Goal: Task Accomplishment & Management: Complete application form

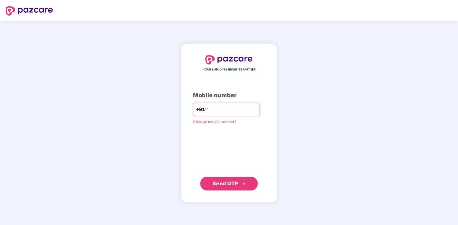
click at [209, 104] on div "+91" at bounding box center [226, 109] width 67 height 13
click at [210, 110] on input "**" at bounding box center [233, 109] width 47 height 9
click at [212, 109] on input "***" at bounding box center [233, 109] width 47 height 9
type input "*"
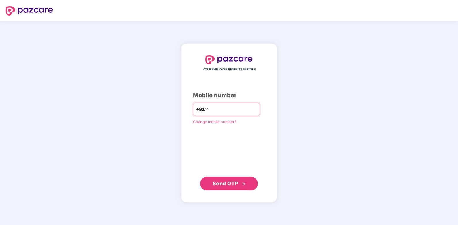
type input "*"
type input "**********"
click at [229, 185] on span "Send OTP" at bounding box center [226, 184] width 26 height 6
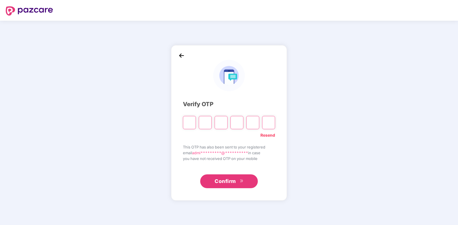
type input "*"
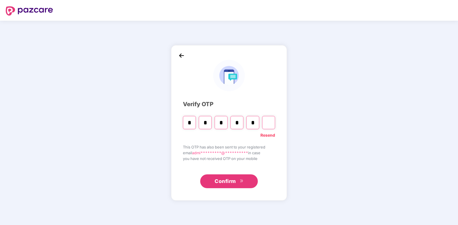
type input "*"
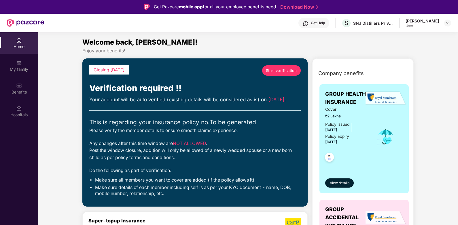
click at [278, 70] on span "Start verification" at bounding box center [281, 71] width 31 height 6
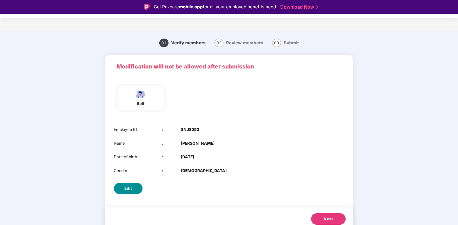
click at [127, 190] on span "Edit" at bounding box center [129, 189] width 8 height 6
select select "****"
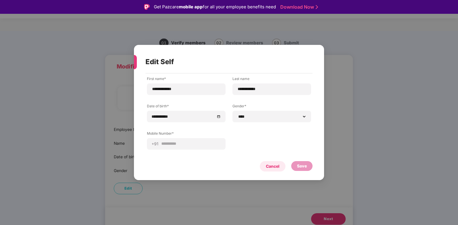
click at [270, 166] on div "Cancel" at bounding box center [273, 166] width 14 height 6
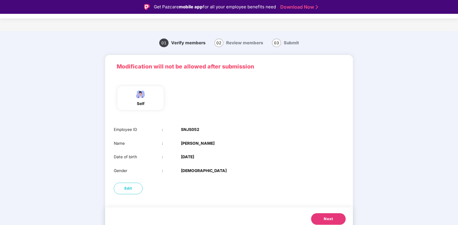
scroll to position [5, 0]
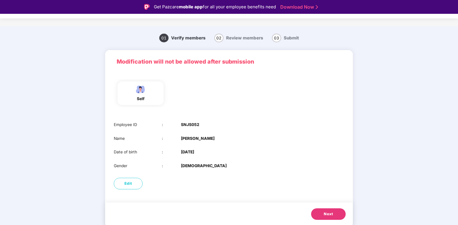
click at [325, 211] on button "Next" at bounding box center [328, 215] width 35 height 12
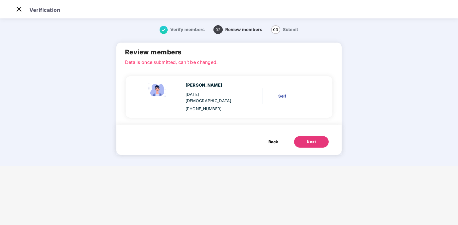
click at [313, 141] on div "Next" at bounding box center [311, 142] width 9 height 6
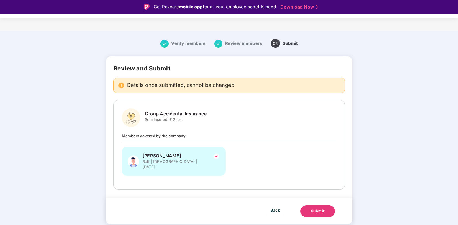
click at [320, 209] on div "Submit" at bounding box center [318, 212] width 14 height 6
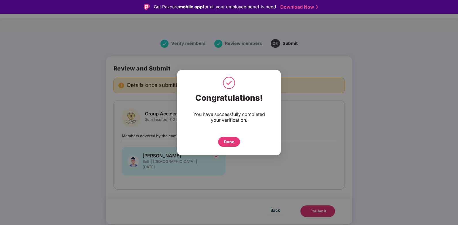
click at [229, 142] on div "Done" at bounding box center [229, 142] width 10 height 6
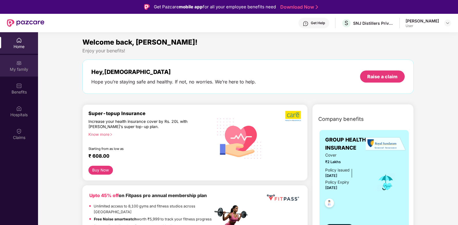
click at [29, 68] on div "My family" at bounding box center [19, 70] width 38 height 6
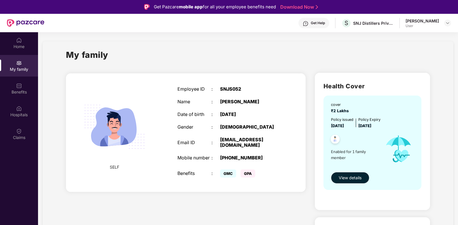
click at [39, 88] on section "My family SELF Employee ID : SNJS052 Name : [PERSON_NAME] Date of birth : [DEMO…" at bounding box center [248, 205] width 420 height 346
click at [22, 89] on div "Benefits" at bounding box center [19, 92] width 38 height 6
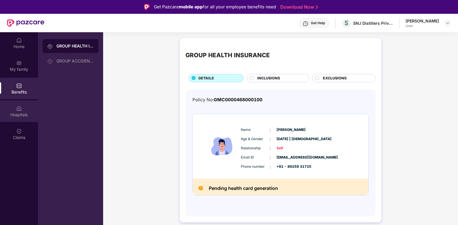
click at [18, 111] on img at bounding box center [19, 109] width 6 height 6
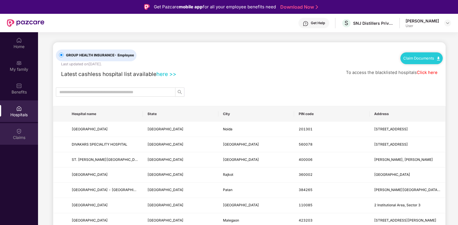
click at [21, 133] on img at bounding box center [19, 132] width 6 height 6
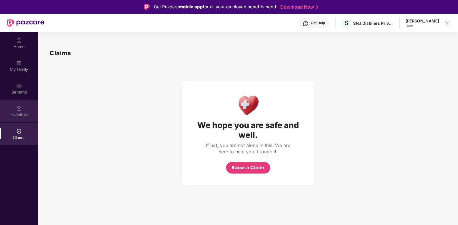
click at [21, 116] on div "Hospitals" at bounding box center [19, 115] width 38 height 6
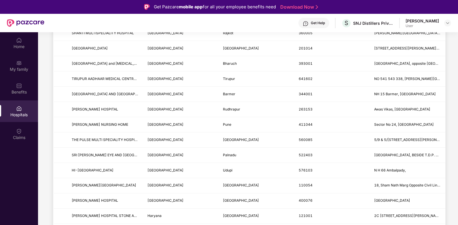
scroll to position [664, 0]
